Goal: Transaction & Acquisition: Subscribe to service/newsletter

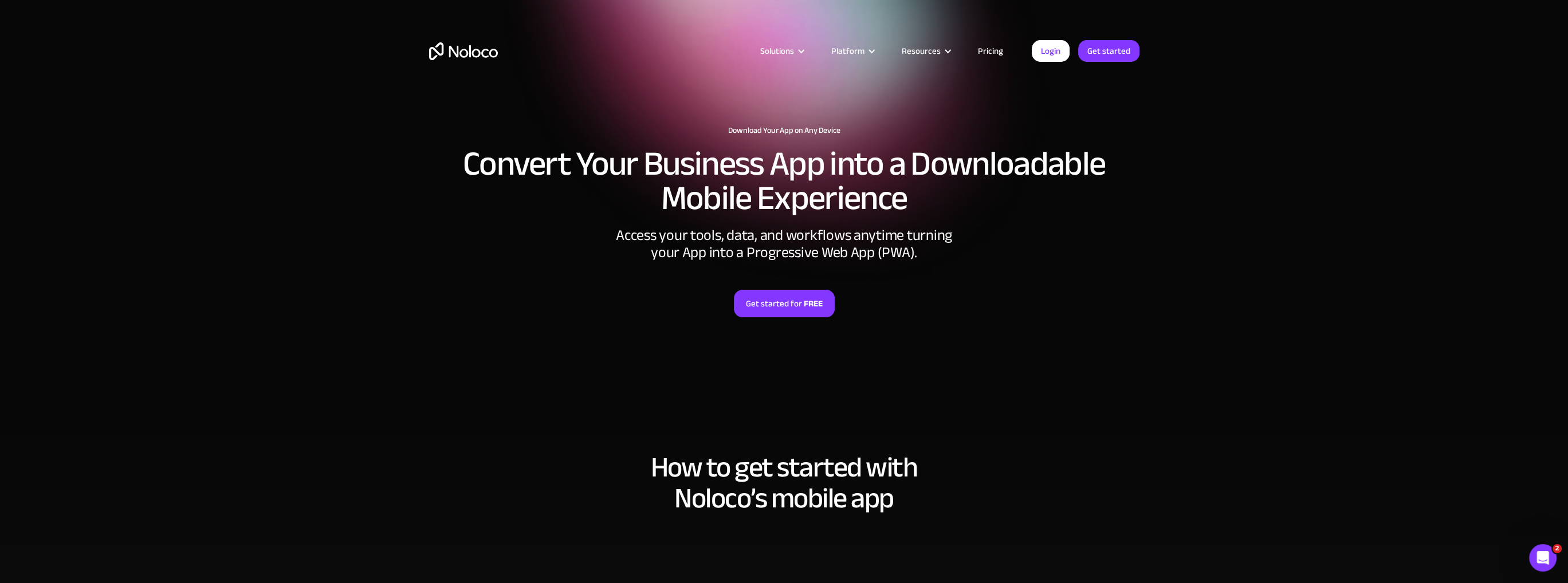
click at [458, 52] on img "home" at bounding box center [463, 51] width 69 height 18
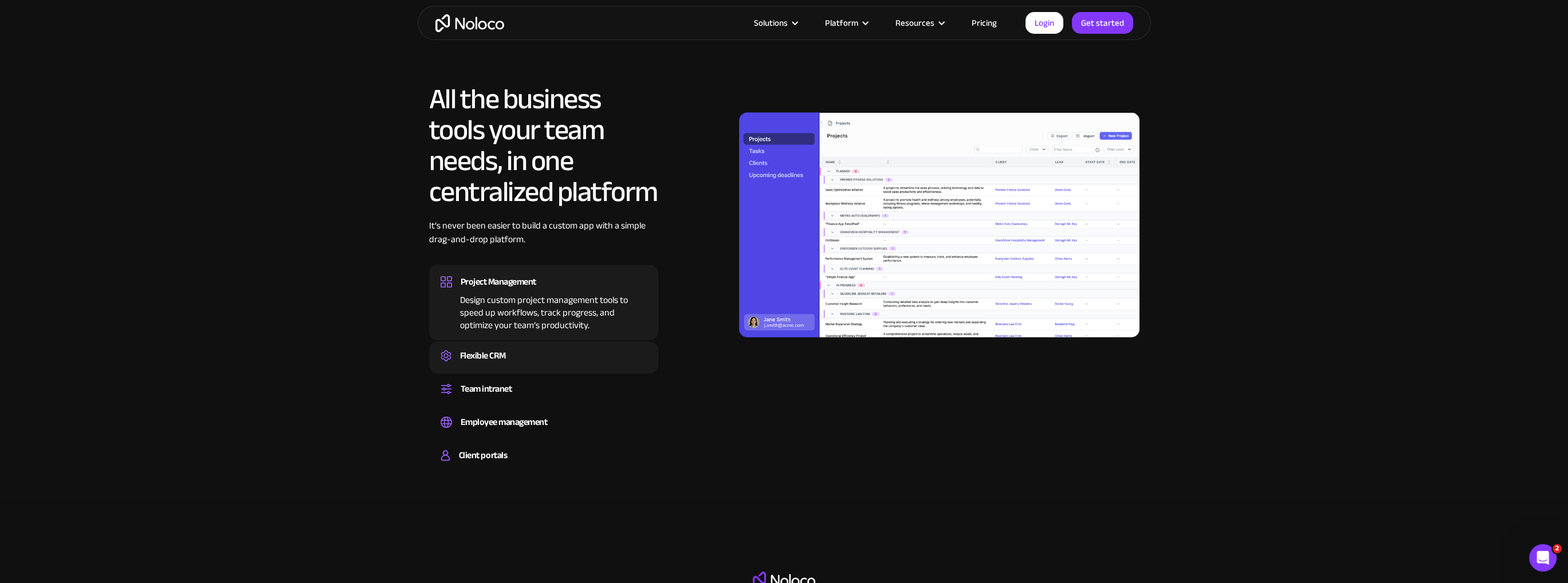
scroll to position [1318, 0]
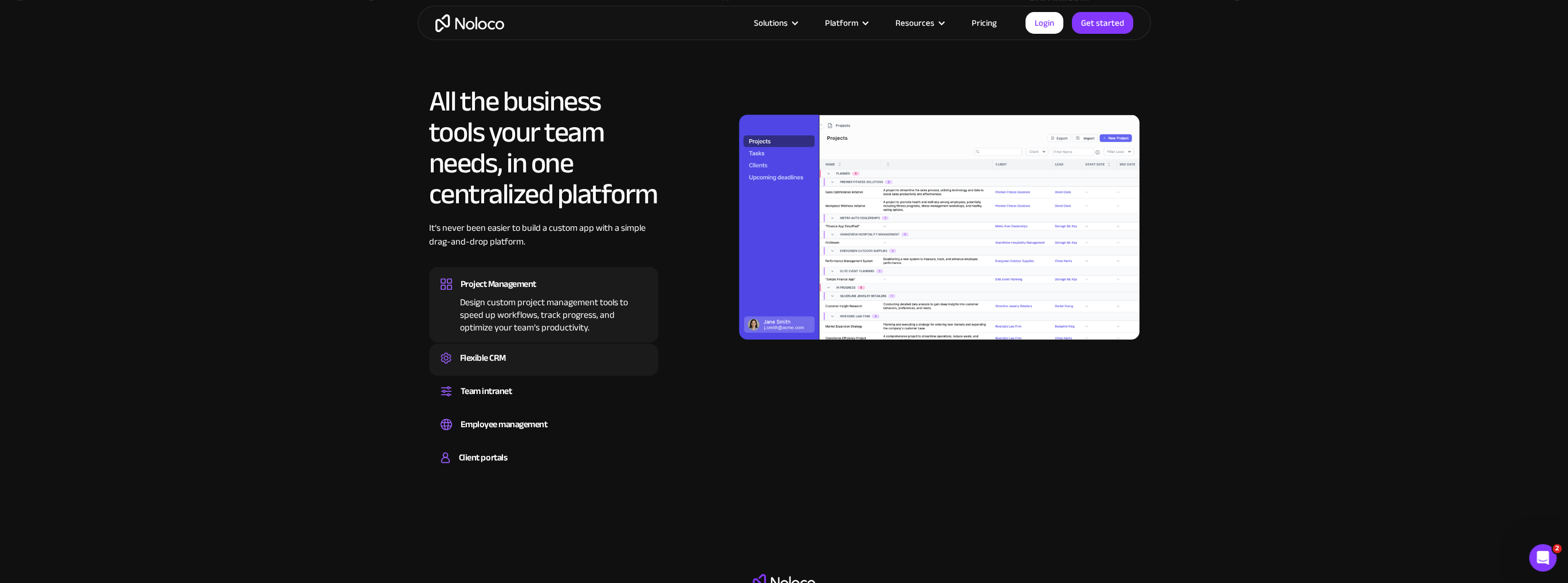
click at [556, 347] on div "Flexible CRM Create a custom CRM that you can adapt to your business’s needs, c…" at bounding box center [544, 360] width 229 height 32
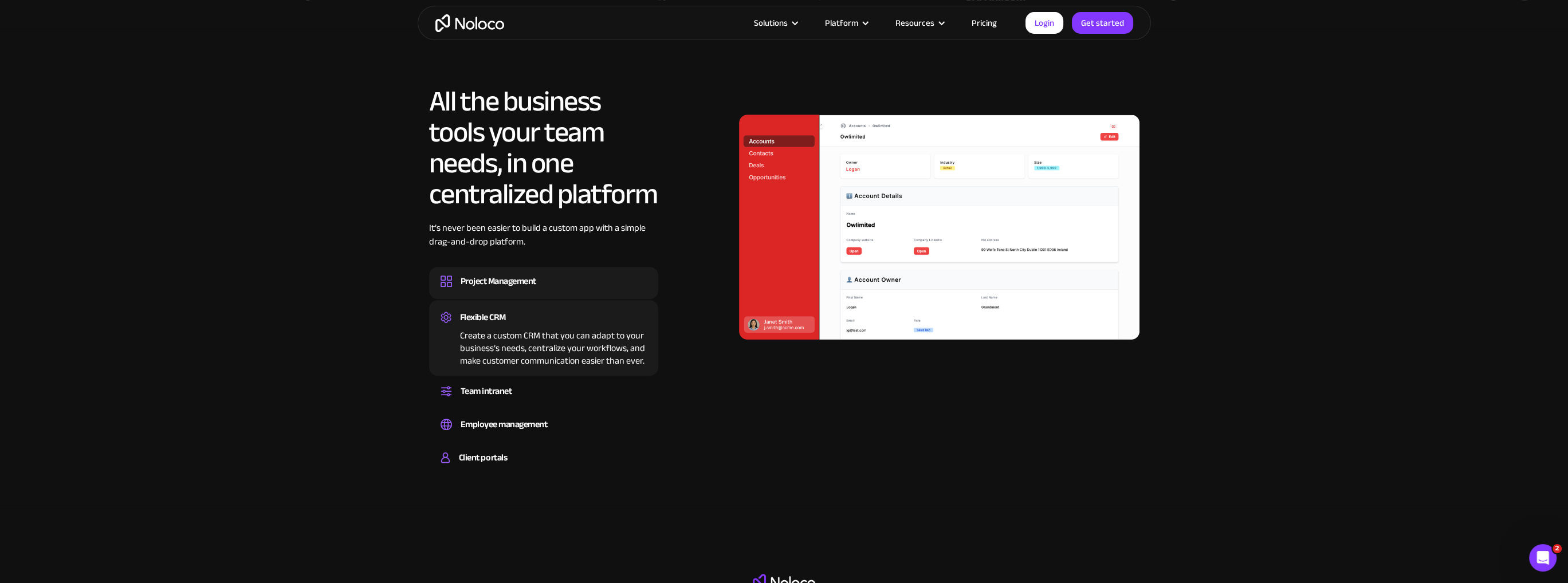
click at [578, 285] on div "Project Management" at bounding box center [544, 281] width 206 height 17
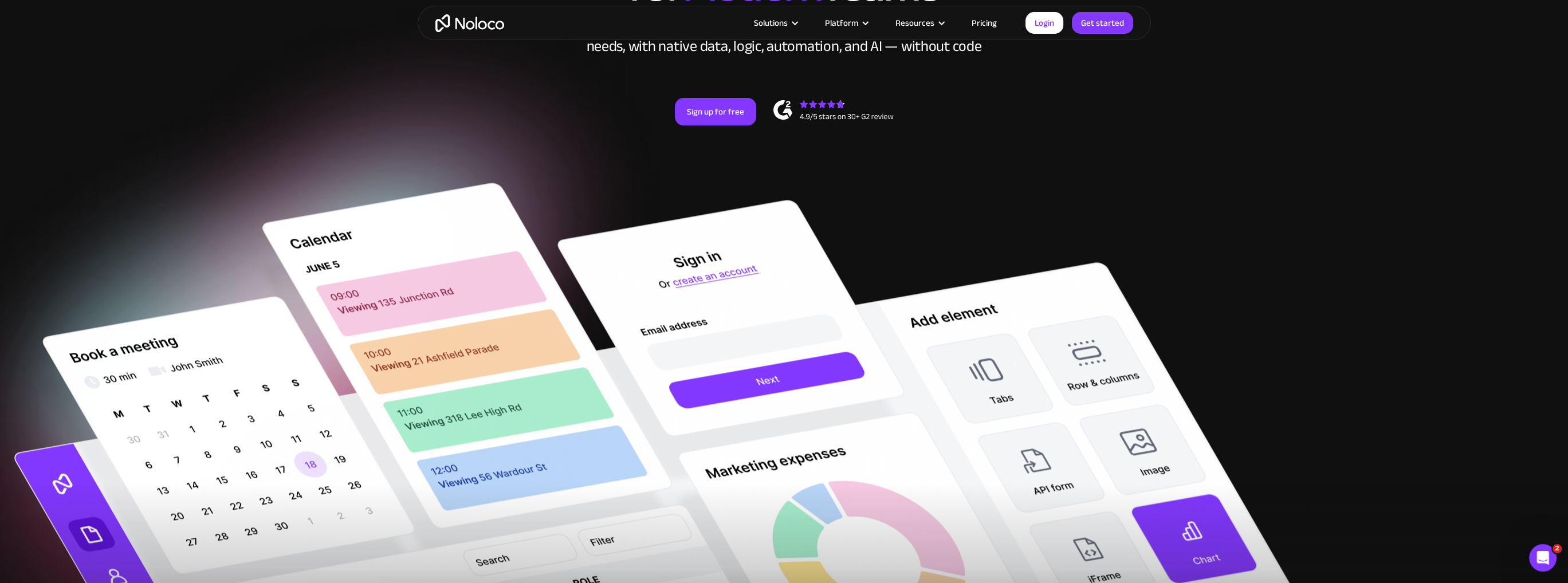
scroll to position [0, 0]
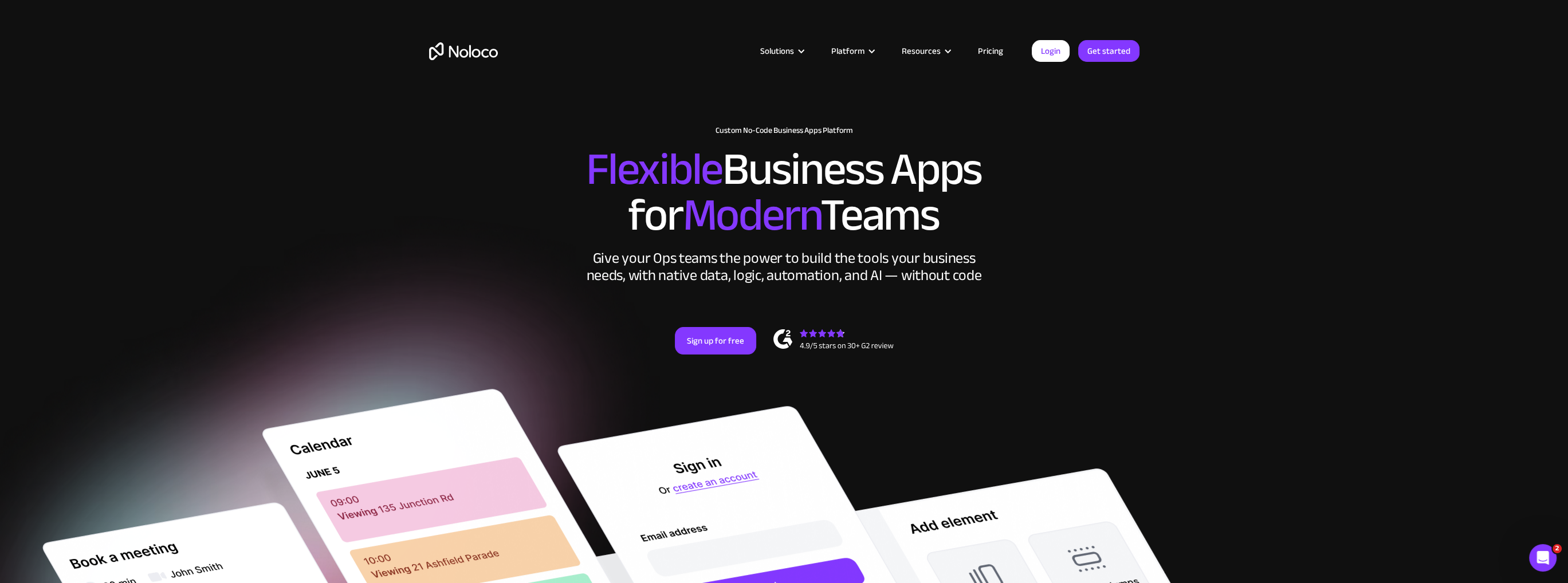
click at [1004, 51] on link "Pricing" at bounding box center [990, 51] width 54 height 15
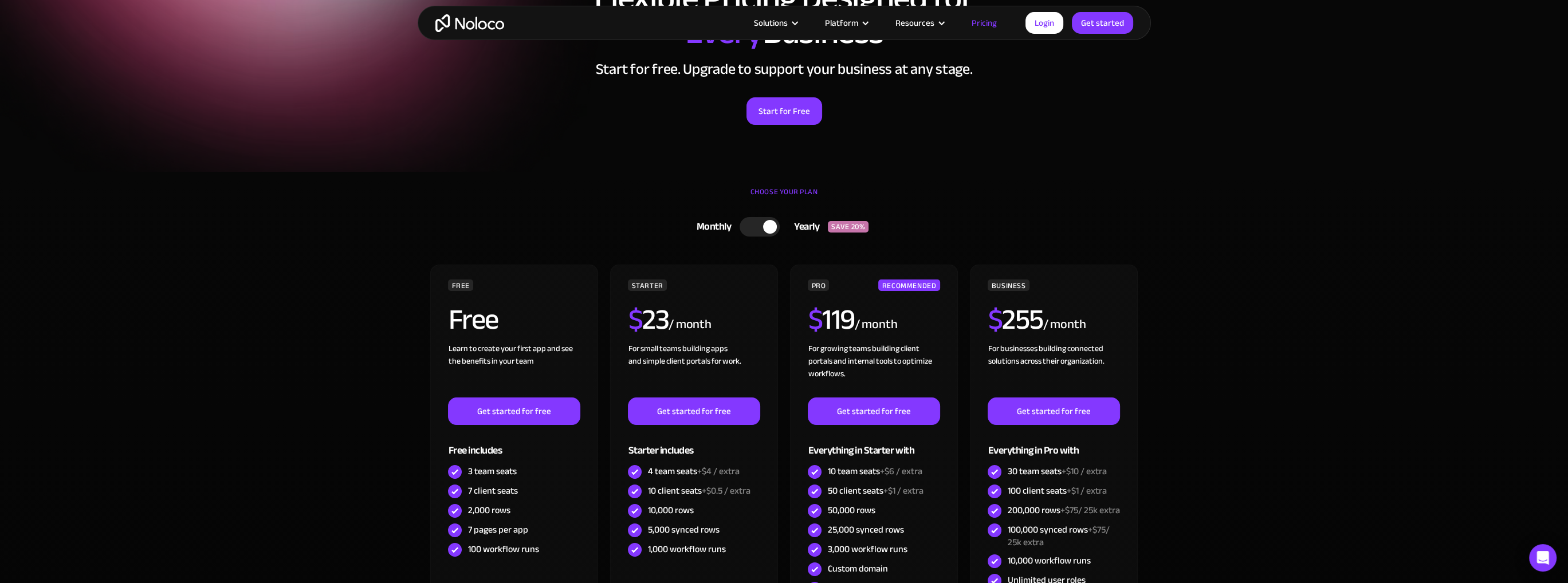
scroll to position [114, 0]
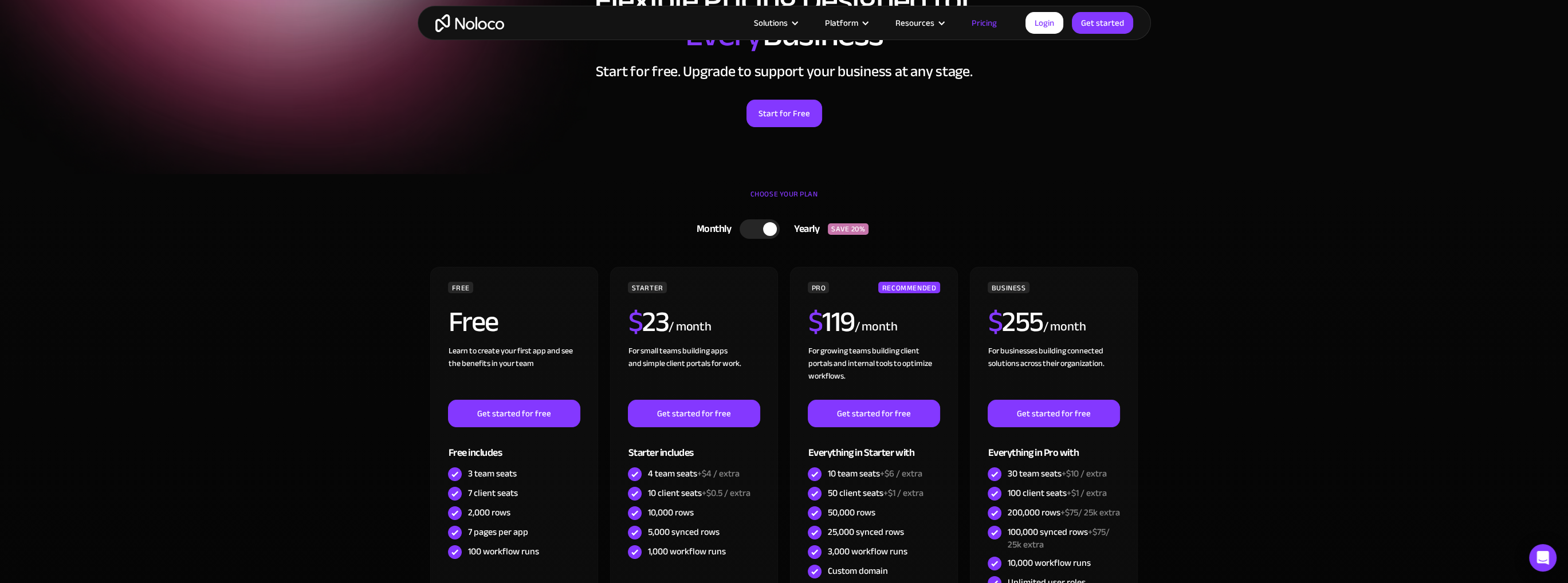
click at [755, 231] on div at bounding box center [760, 229] width 40 height 19
click at [755, 231] on div at bounding box center [754, 229] width 14 height 14
click at [755, 231] on div at bounding box center [760, 229] width 40 height 19
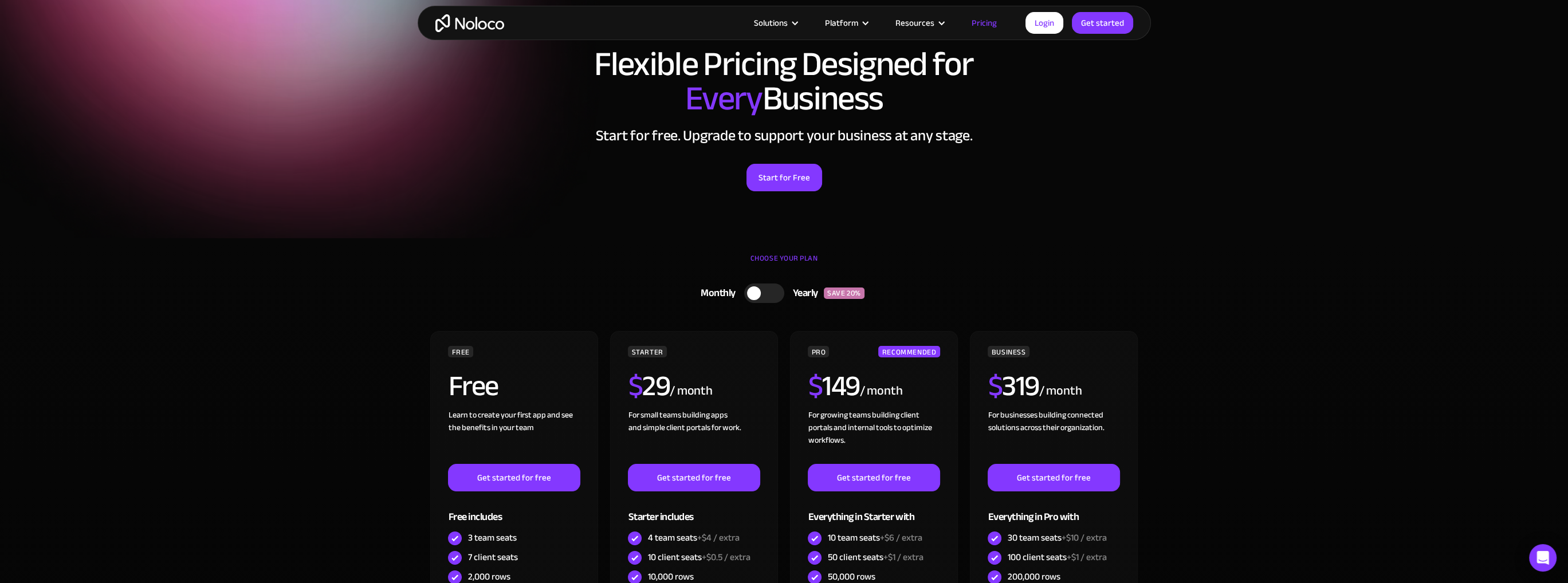
scroll to position [0, 0]
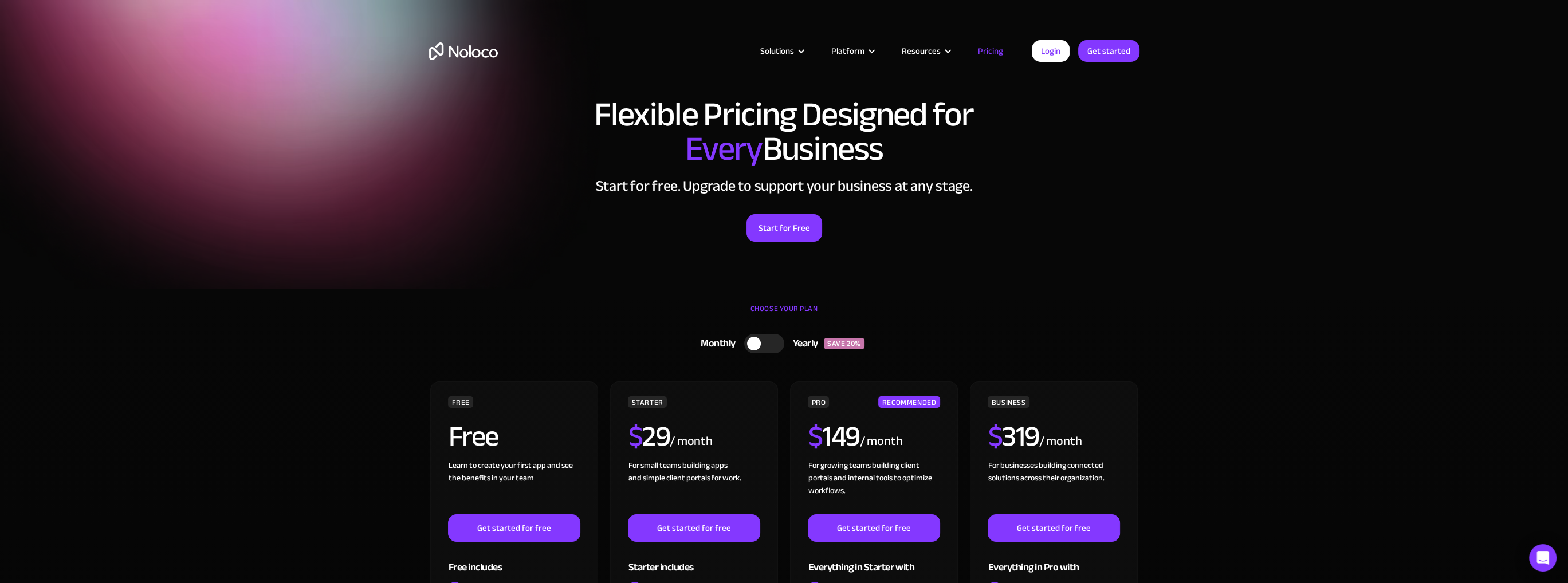
click at [323, 120] on section "Flexible Pricing Designed for Every Business Start for free. Upgrade to support…" at bounding box center [784, 144] width 1568 height 288
click at [441, 161] on h1 "Flexible Pricing Designed for Every Business" at bounding box center [784, 131] width 710 height 69
